Goal: Information Seeking & Learning: Learn about a topic

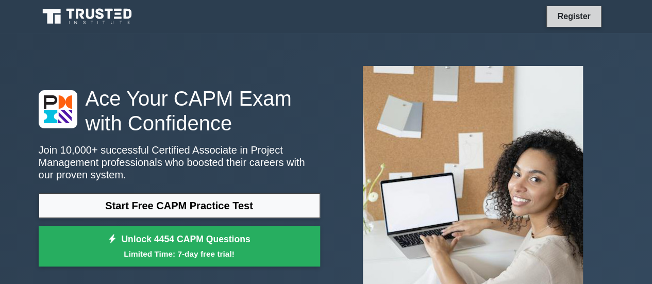
click at [573, 16] on link "Register" at bounding box center [573, 16] width 45 height 13
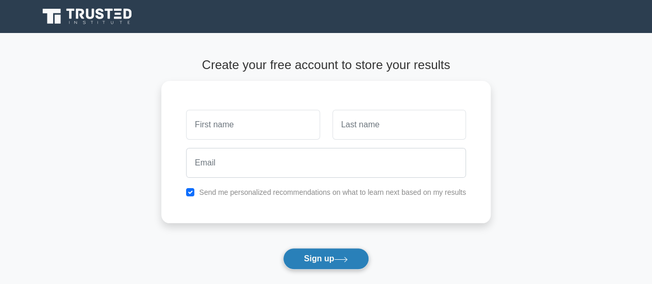
click at [313, 256] on button "Sign up" at bounding box center [326, 259] width 87 height 22
click at [566, 150] on main "Create your free account to store your results Send me personalized recommendat…" at bounding box center [326, 186] width 652 height 307
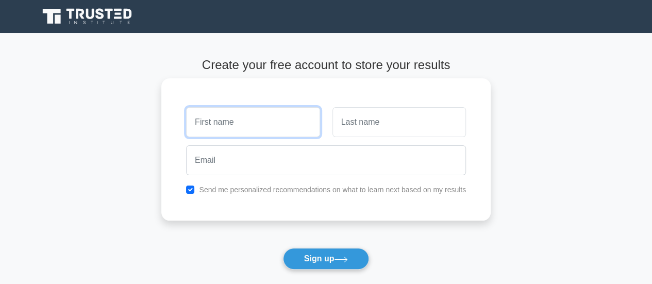
click at [276, 121] on input "text" at bounding box center [253, 122] width 134 height 30
type input "[PERSON_NAME]"
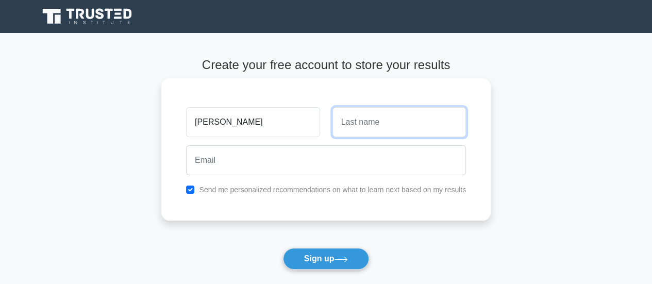
click at [360, 125] on input "text" at bounding box center [400, 122] width 134 height 30
type input "Thapa"
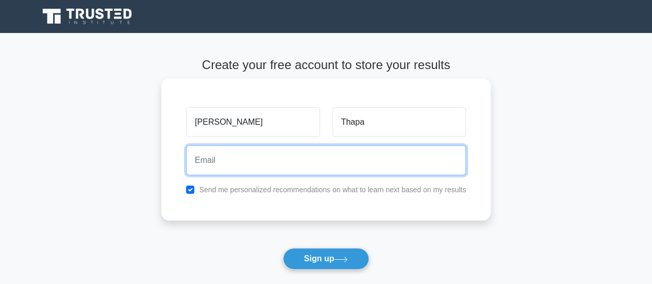
click at [268, 161] on input "email" at bounding box center [326, 160] width 280 height 30
type input "Kabita786thapa@gmail.com"
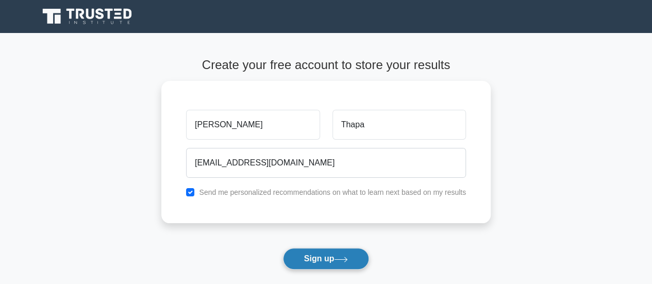
click at [312, 256] on button "Sign up" at bounding box center [326, 259] width 87 height 22
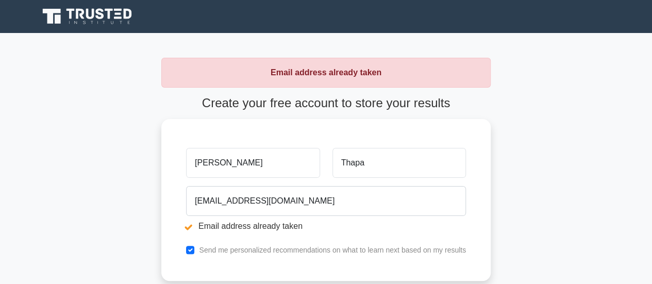
click at [60, 13] on icon at bounding box center [51, 16] width 18 height 15
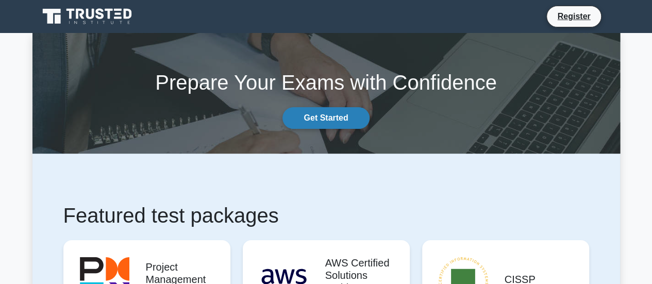
click at [336, 120] on link "Get Started" at bounding box center [326, 118] width 87 height 22
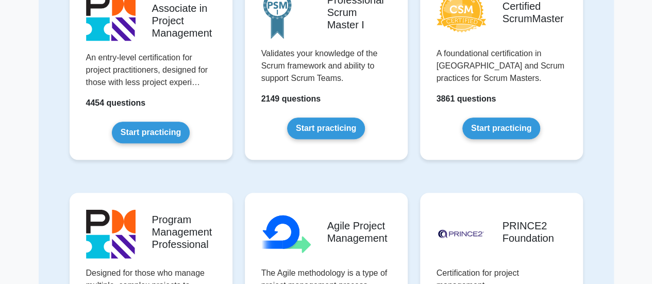
scroll to position [350, 0]
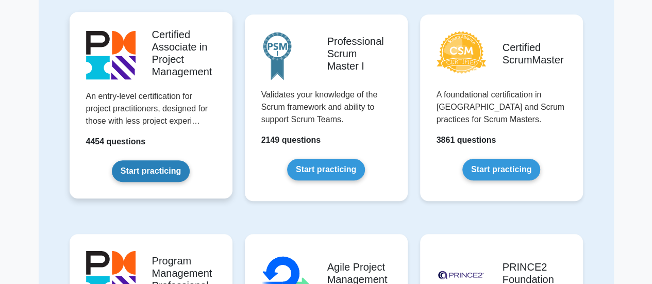
click at [162, 174] on link "Start practicing" at bounding box center [151, 171] width 78 height 22
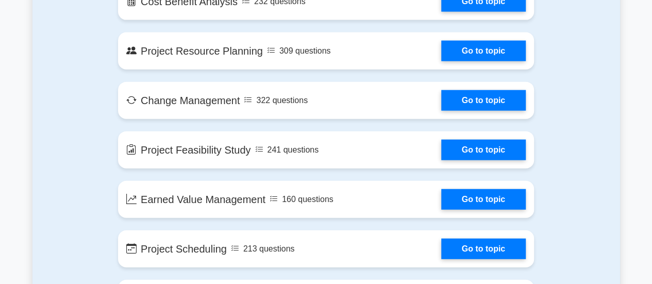
scroll to position [1213, 0]
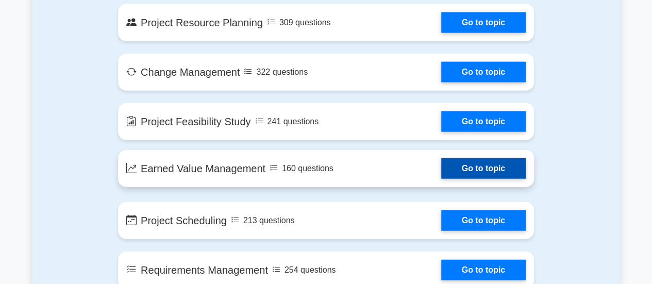
click at [504, 176] on link "Go to topic" at bounding box center [483, 168] width 85 height 21
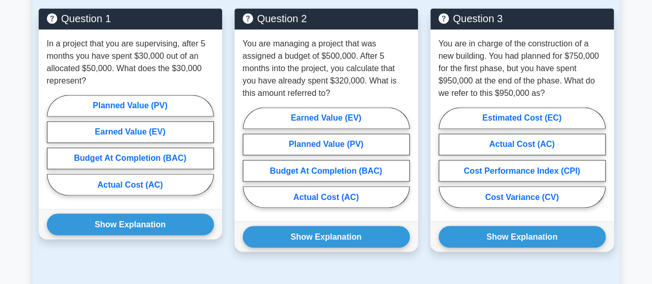
scroll to position [768, 0]
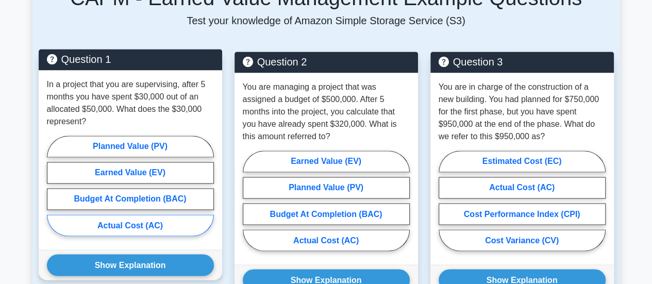
click at [155, 214] on label "Actual Cost (AC)" at bounding box center [130, 225] width 167 height 22
click at [54, 192] on input "Actual Cost (AC)" at bounding box center [50, 189] width 7 height 7
radio input "true"
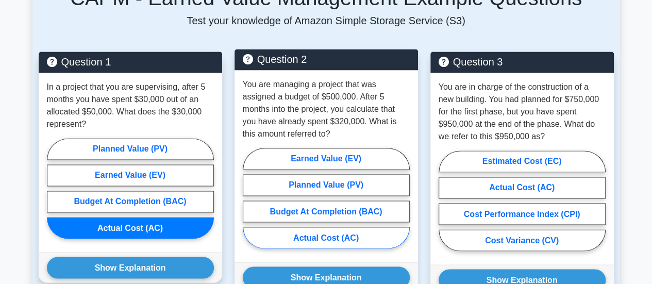
click at [319, 227] on label "Actual Cost (AC)" at bounding box center [326, 238] width 167 height 22
click at [250, 205] on input "Actual Cost (AC)" at bounding box center [246, 201] width 7 height 7
radio input "true"
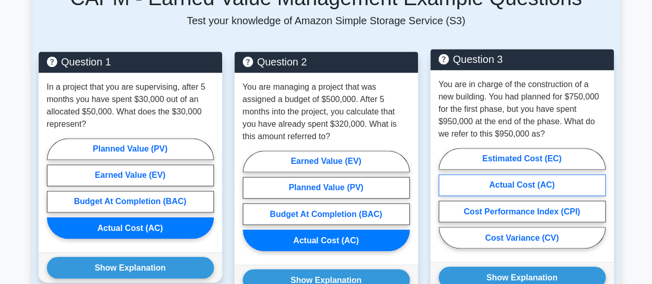
click at [568, 175] on label "Actual Cost (AC)" at bounding box center [522, 185] width 167 height 22
click at [445, 198] on input "Actual Cost (AC)" at bounding box center [442, 201] width 7 height 7
radio input "true"
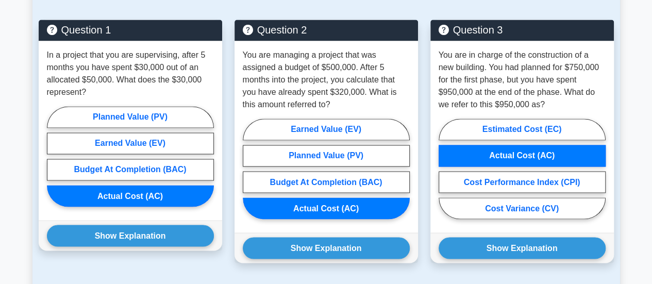
scroll to position [837, 0]
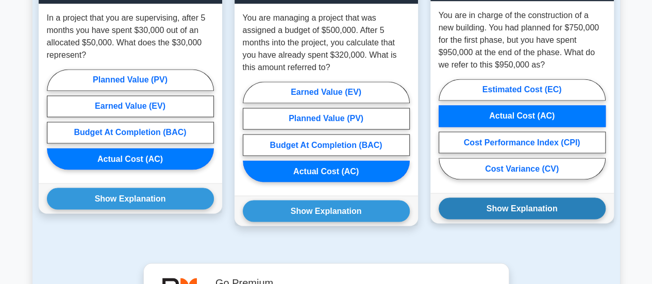
click at [545, 200] on button "Show Explanation" at bounding box center [522, 208] width 167 height 22
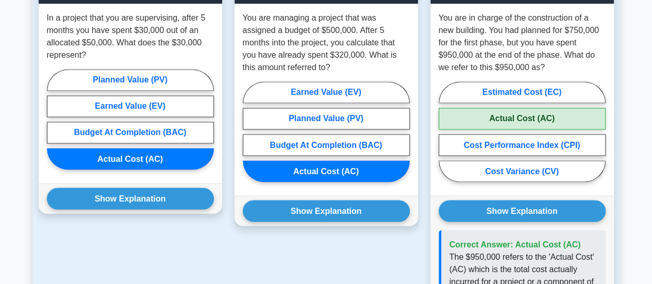
drag, startPoint x: 368, startPoint y: 198, endPoint x: 225, endPoint y: 198, distance: 143.3
click at [368, 200] on button "Show Explanation" at bounding box center [326, 211] width 167 height 22
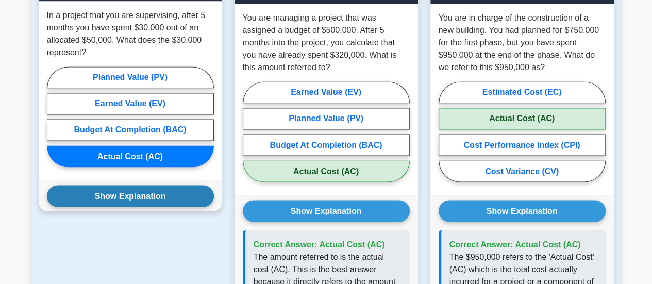
click at [146, 186] on button "Show Explanation" at bounding box center [130, 196] width 167 height 22
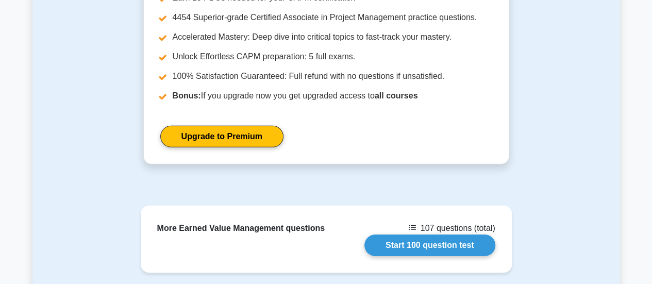
scroll to position [1459, 0]
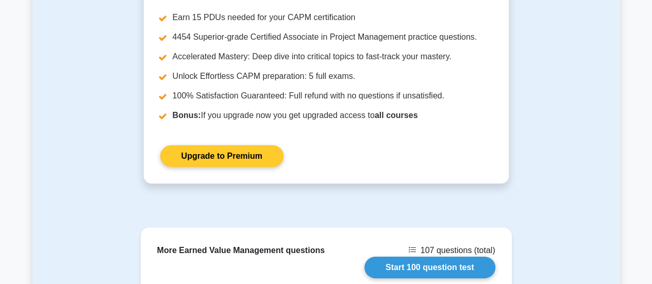
click at [272, 145] on link "Upgrade to Premium" at bounding box center [221, 156] width 123 height 22
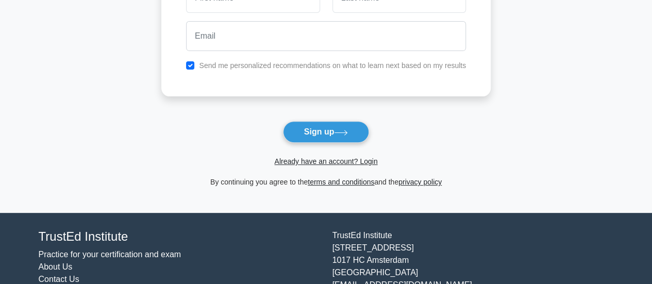
scroll to position [133, 0]
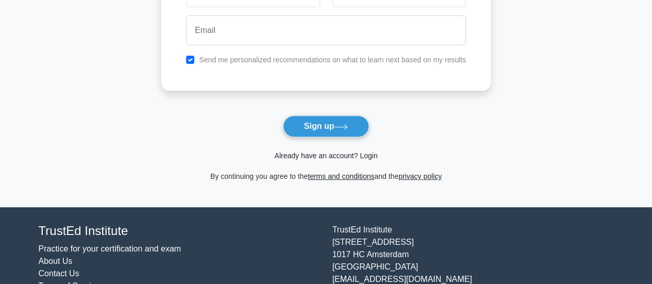
click at [340, 153] on link "Already have an account? Login" at bounding box center [325, 156] width 103 height 8
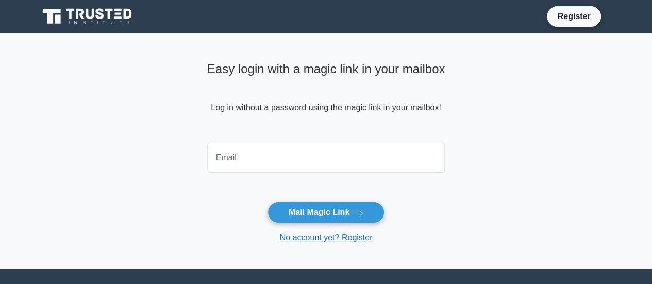
click at [287, 163] on input "email" at bounding box center [326, 158] width 238 height 30
type input "Kabita786thapa@gmail.com"
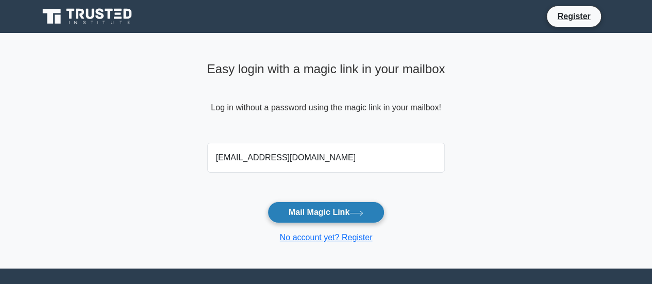
click at [315, 211] on button "Mail Magic Link" at bounding box center [326, 213] width 117 height 22
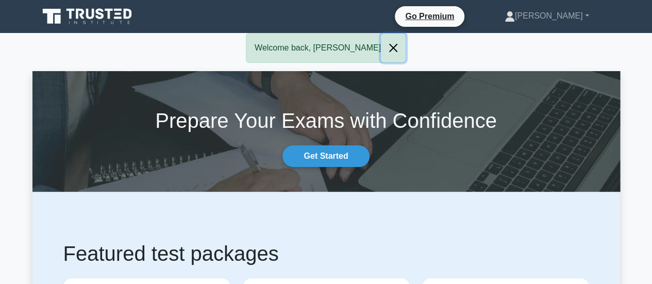
click at [381, 48] on button "Close" at bounding box center [393, 48] width 25 height 29
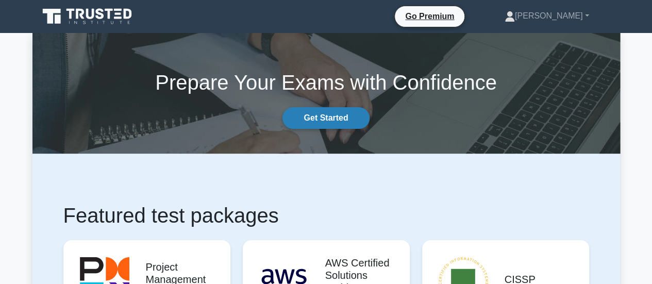
click at [332, 115] on link "Get Started" at bounding box center [326, 118] width 87 height 22
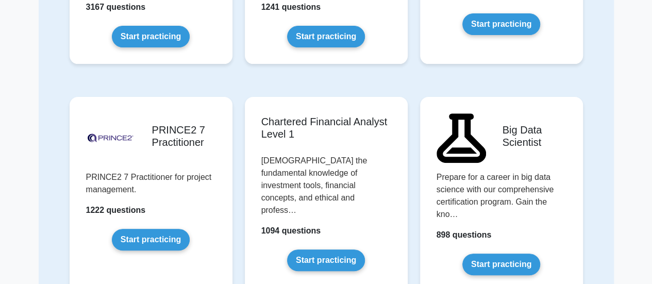
scroll to position [2105, 0]
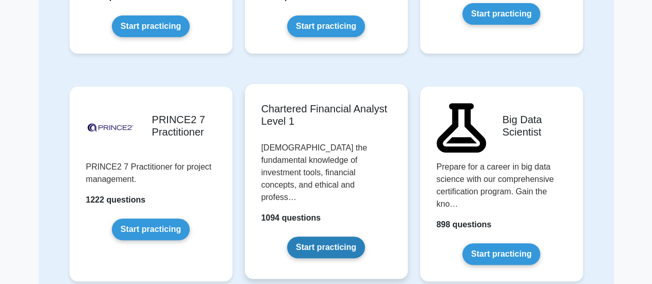
click at [332, 237] on link "Start practicing" at bounding box center [326, 248] width 78 height 22
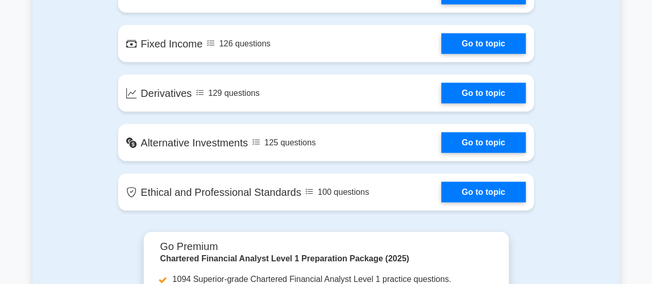
scroll to position [1011, 0]
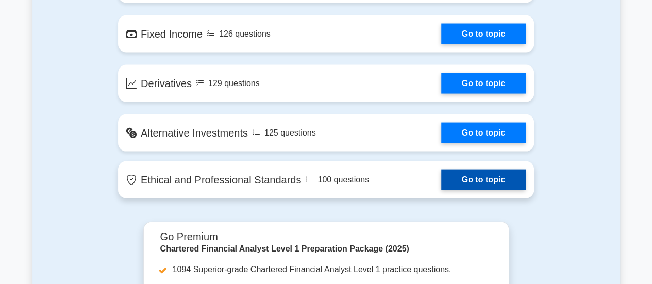
click at [516, 177] on link "Go to topic" at bounding box center [483, 180] width 85 height 21
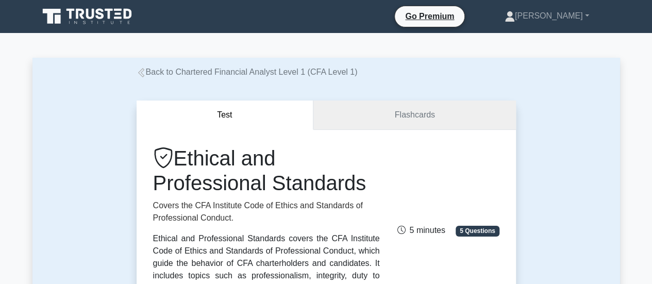
click at [459, 120] on link "Flashcards" at bounding box center [414, 115] width 202 height 29
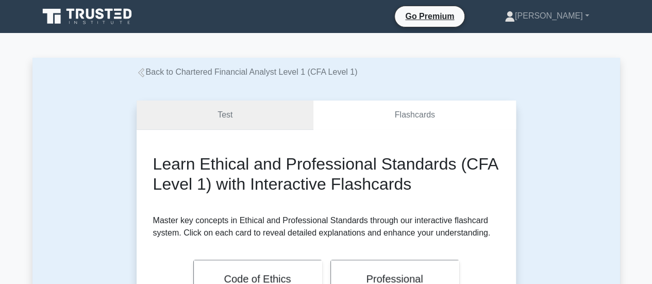
click at [236, 118] on link "Test" at bounding box center [225, 115] width 177 height 29
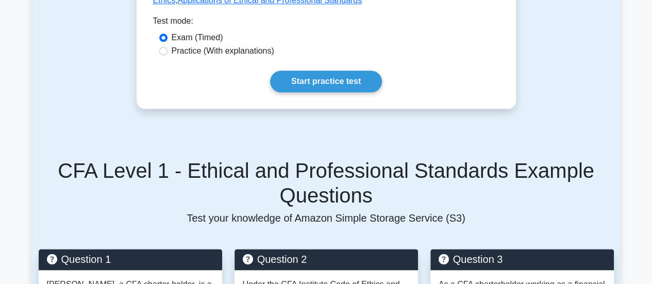
scroll to position [589, 0]
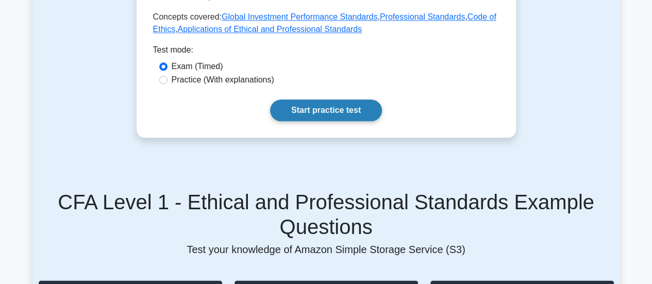
click at [309, 100] on link "Start practice test" at bounding box center [326, 111] width 112 height 22
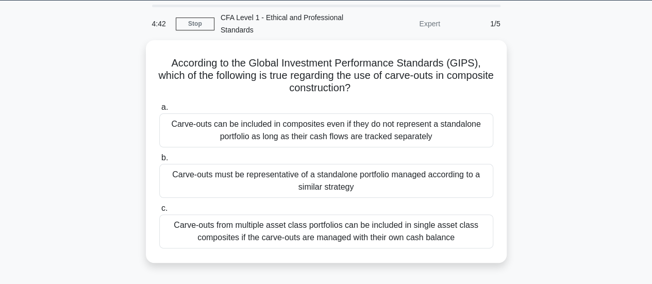
scroll to position [36, 0]
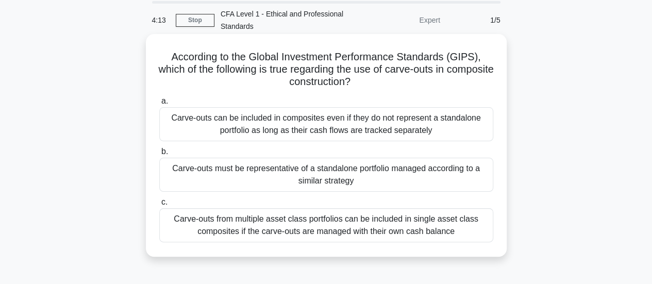
click at [457, 183] on div "Carve-outs must be representative of a standalone portfolio managed according t…" at bounding box center [326, 175] width 334 height 34
click at [159, 155] on input "b. Carve-outs must be representative of a standalone portfolio managed accordin…" at bounding box center [159, 151] width 0 height 7
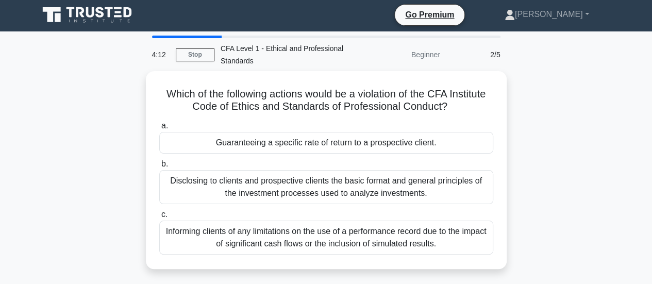
scroll to position [0, 0]
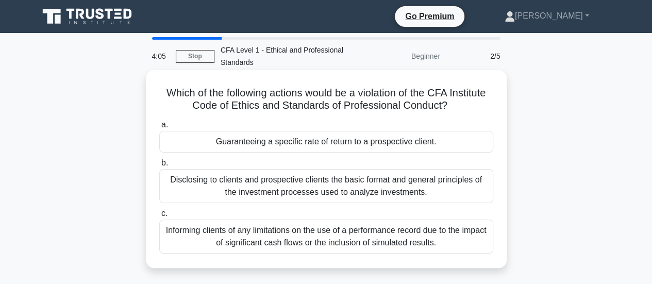
click at [433, 144] on div "Guaranteeing a specific rate of return to a prospective client." at bounding box center [326, 142] width 334 height 22
click at [159, 128] on input "a. Guaranteeing a specific rate of return to a prospective client." at bounding box center [159, 125] width 0 height 7
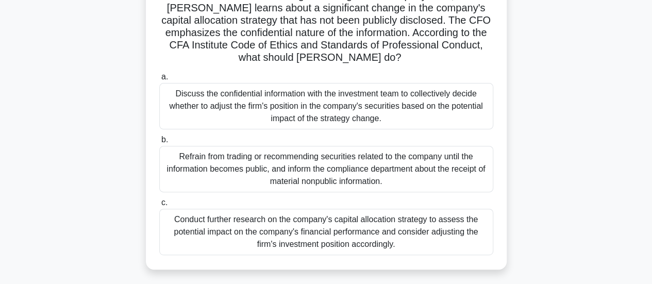
scroll to position [116, 0]
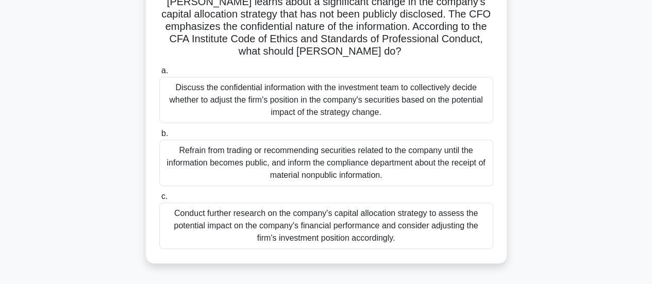
click at [445, 153] on div "Refrain from trading or recommending securities related to the company until th…" at bounding box center [326, 163] width 334 height 46
click at [159, 137] on input "b. Refrain from trading or recommending securities related to the company until…" at bounding box center [159, 133] width 0 height 7
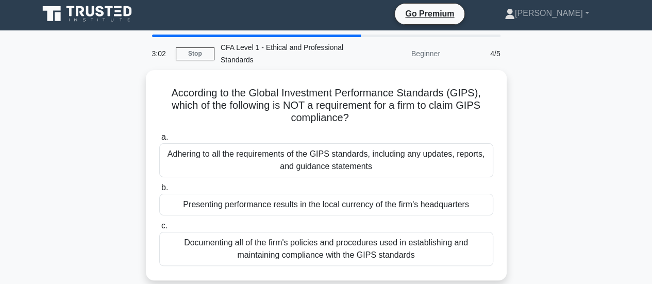
scroll to position [0, 0]
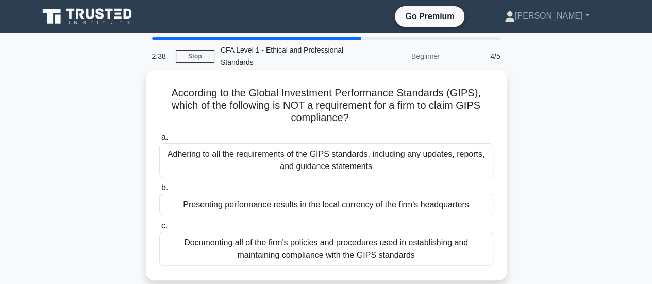
click at [444, 206] on div "Presenting performance results in the local currency of the firm's headquarters" at bounding box center [326, 205] width 334 height 22
click at [159, 191] on input "b. Presenting performance results in the local currency of the firm's headquart…" at bounding box center [159, 188] width 0 height 7
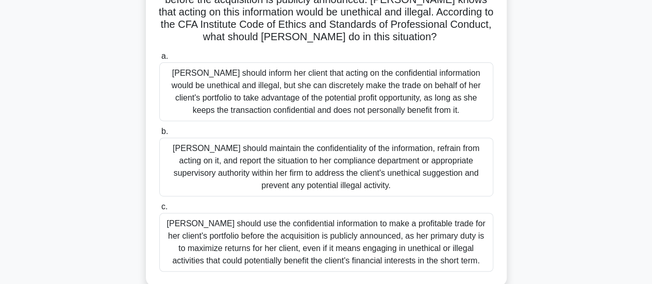
scroll to position [172, 0]
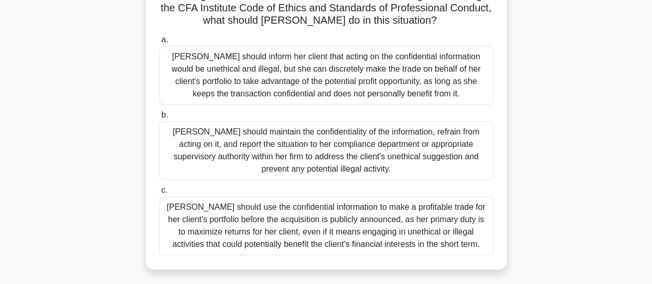
click at [409, 159] on div "Julia should maintain the confidentiality of the information, refrain from acti…" at bounding box center [326, 150] width 334 height 59
click at [159, 119] on input "b. Julia should maintain the confidentiality of the information, refrain from a…" at bounding box center [159, 115] width 0 height 7
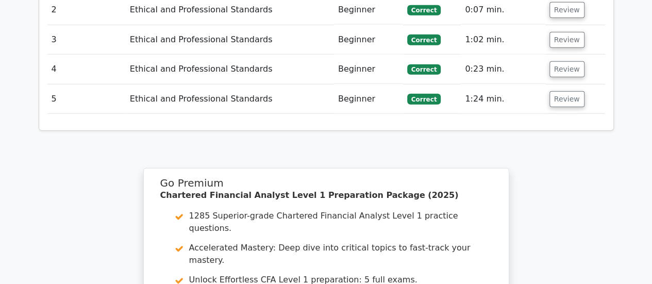
scroll to position [1541, 0]
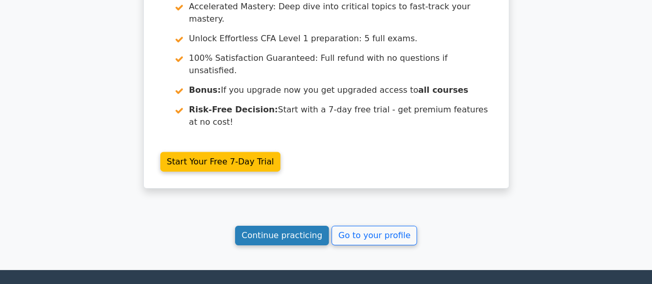
click at [283, 226] on link "Continue practicing" at bounding box center [282, 236] width 94 height 20
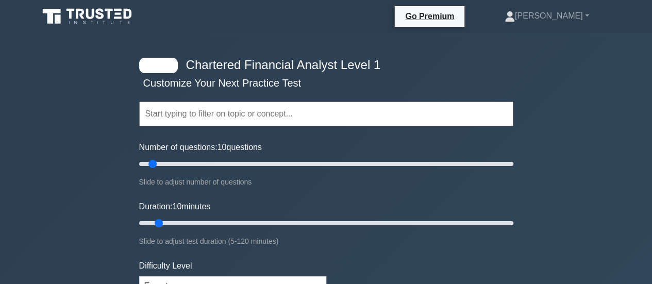
click at [56, 17] on icon at bounding box center [58, 19] width 6 height 9
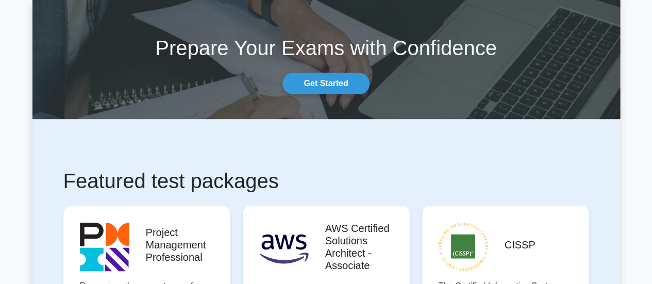
scroll to position [2, 0]
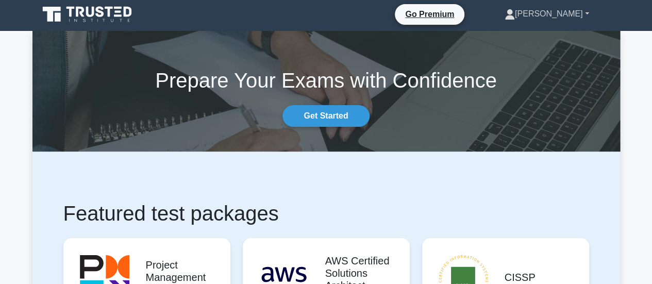
click at [587, 13] on link "[PERSON_NAME]" at bounding box center [547, 14] width 134 height 21
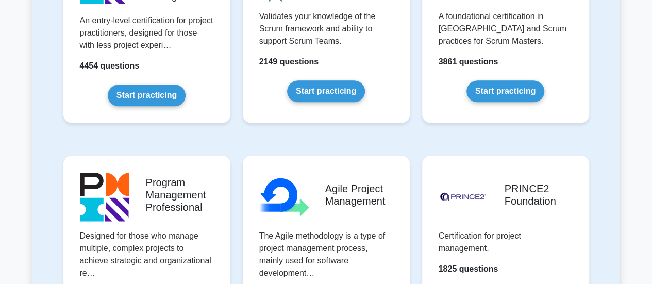
scroll to position [522, 0]
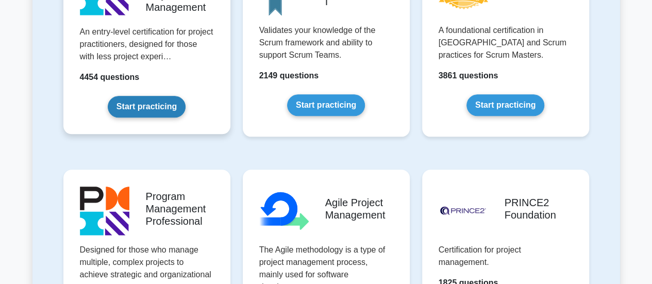
click at [121, 110] on link "Start practicing" at bounding box center [147, 107] width 78 height 22
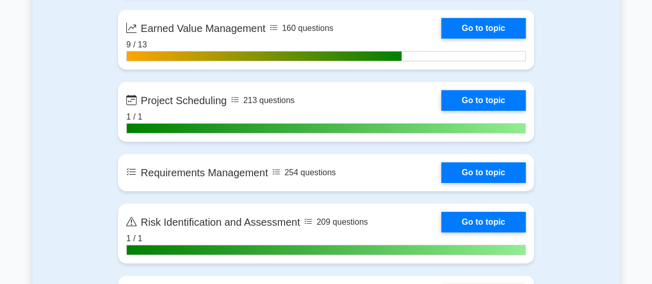
scroll to position [1838, 0]
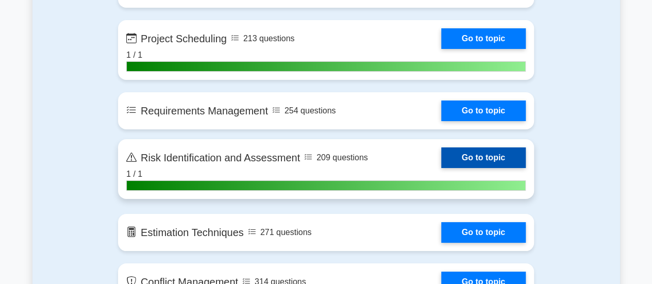
click at [516, 158] on link "Go to topic" at bounding box center [483, 157] width 85 height 21
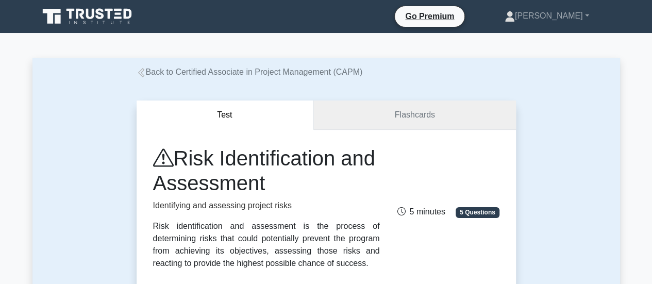
click at [436, 121] on link "Flashcards" at bounding box center [414, 115] width 202 height 29
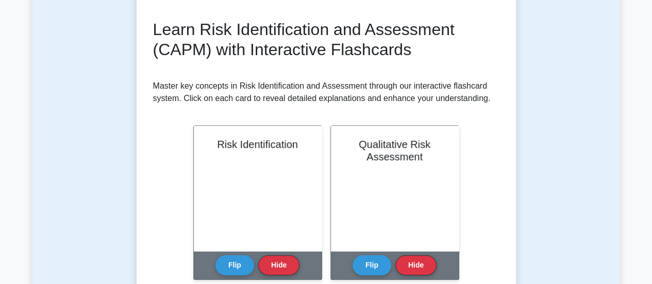
scroll to position [89, 0]
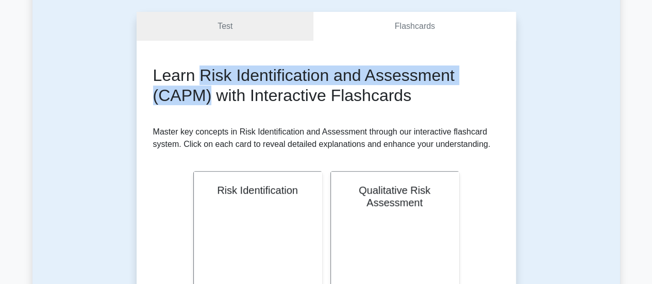
drag, startPoint x: 198, startPoint y: 75, endPoint x: 209, endPoint y: 92, distance: 20.3
click at [209, 92] on h2 "Learn Risk Identification and Assessment (CAPM) with Interactive Flashcards" at bounding box center [326, 85] width 346 height 40
copy h2 "Risk Identification and Assessment (CAPM)"
